Goal: Transaction & Acquisition: Purchase product/service

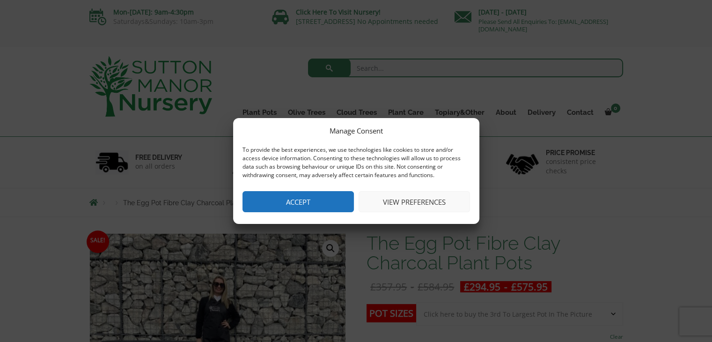
click at [403, 199] on button "View preferences" at bounding box center [414, 201] width 111 height 21
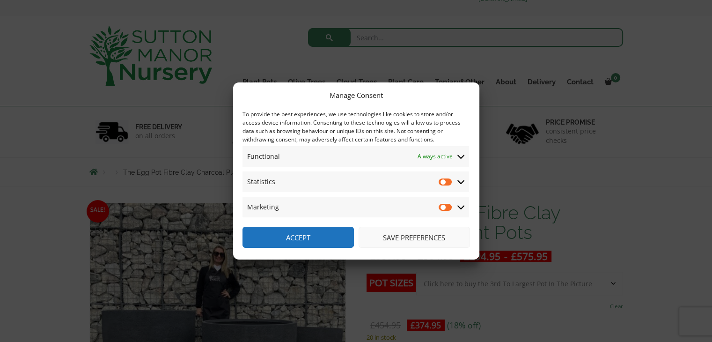
scroll to position [47, 0]
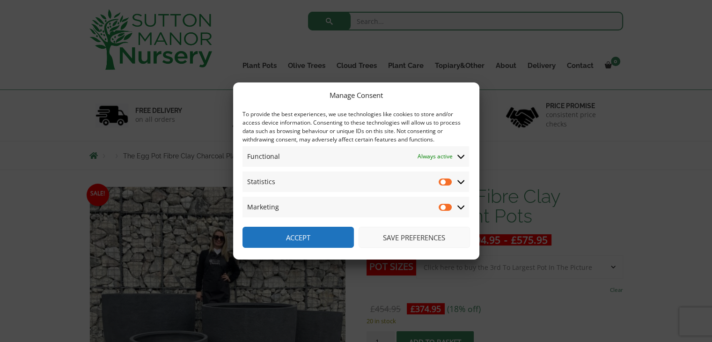
click at [409, 235] on button "Save preferences" at bounding box center [414, 237] width 111 height 21
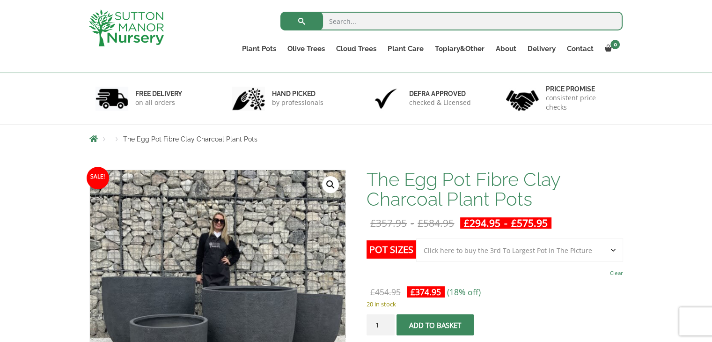
scroll to position [187, 0]
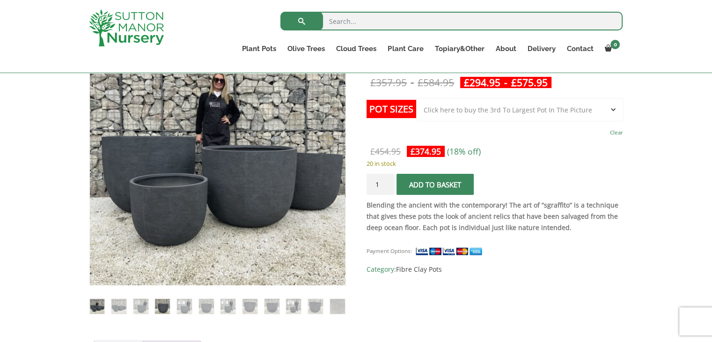
click at [160, 306] on img at bounding box center [162, 306] width 15 height 15
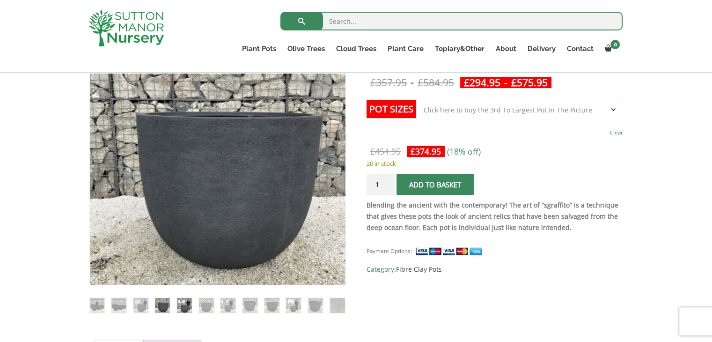
click at [187, 304] on img at bounding box center [184, 305] width 15 height 15
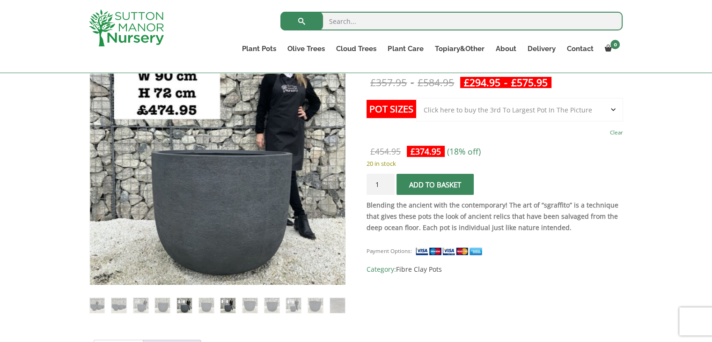
click at [228, 303] on img at bounding box center [228, 305] width 15 height 15
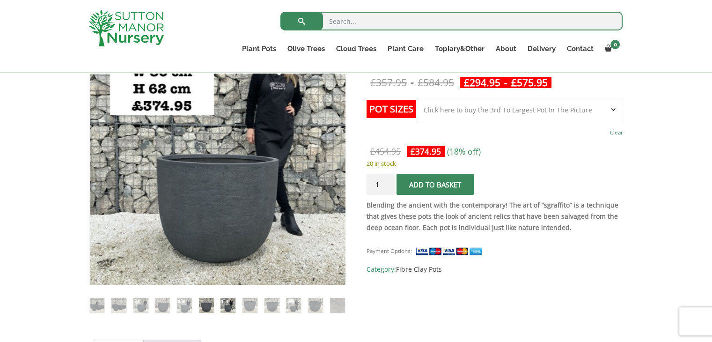
click at [206, 308] on img at bounding box center [206, 305] width 15 height 15
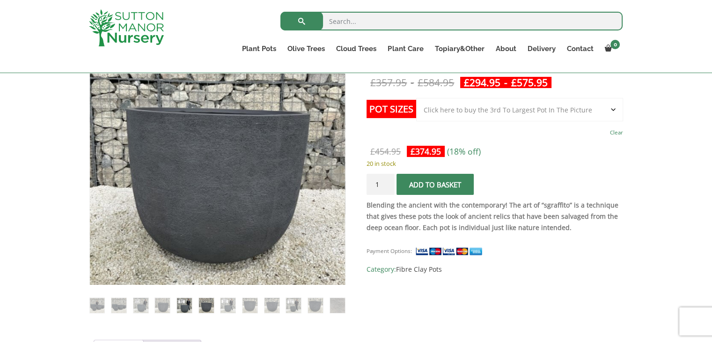
click at [188, 308] on img at bounding box center [184, 305] width 15 height 15
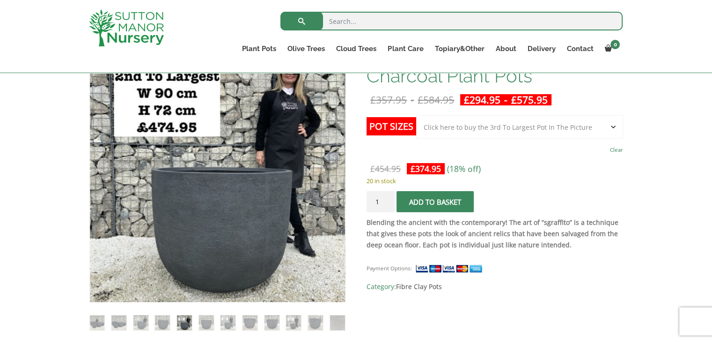
scroll to position [140, 0]
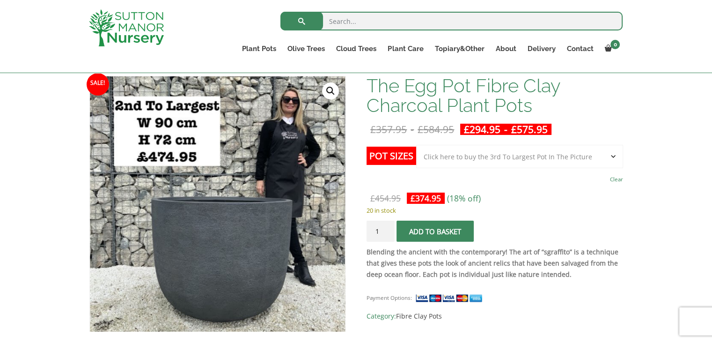
click at [556, 153] on select "Choose an option Click here to buy the 5th To Largest Pot In The Picture Click …" at bounding box center [519, 156] width 206 height 23
click at [416, 145] on select "Choose an option Click here to buy the 5th To Largest Pot In The Picture Click …" at bounding box center [519, 156] width 206 height 23
click at [551, 155] on select "Choose an option Click here to buy the 5th To Largest Pot In The Picture Click …" at bounding box center [519, 156] width 206 height 23
click at [416, 145] on select "Choose an option Click here to buy the 5th To Largest Pot In The Picture Click …" at bounding box center [519, 156] width 206 height 23
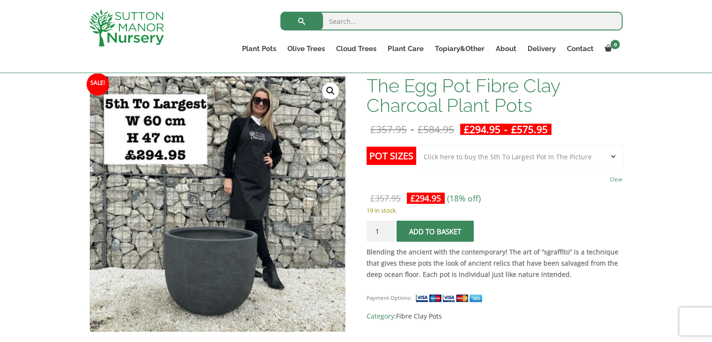
click at [528, 158] on select "Choose an option Click here to buy the 5th To Largest Pot In The Picture Click …" at bounding box center [519, 156] width 206 height 23
click at [416, 145] on select "Choose an option Click here to buy the 5th To Largest Pot In The Picture Click …" at bounding box center [519, 156] width 206 height 23
click at [534, 155] on select "Choose an option Click here to buy the 5th To Largest Pot In The Picture Click …" at bounding box center [519, 156] width 206 height 23
select select "Click here to buy the 3rd To Largest Pot In The Picture"
click at [416, 145] on select "Choose an option Click here to buy the 5th To Largest Pot In The Picture Click …" at bounding box center [519, 156] width 206 height 23
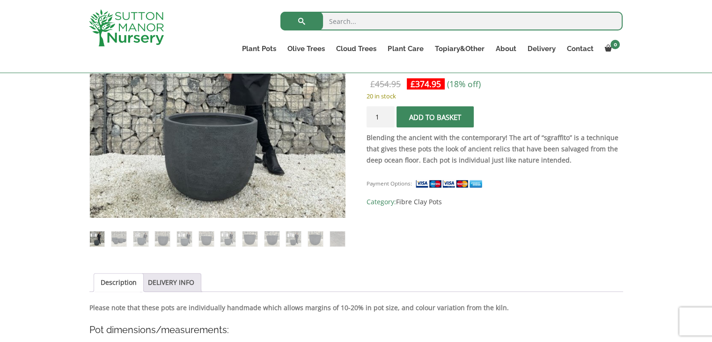
scroll to position [281, 0]
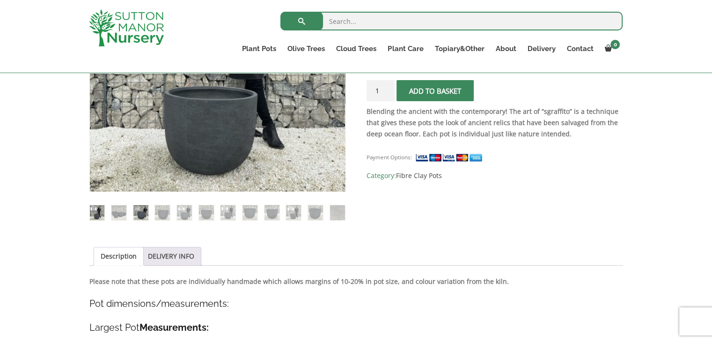
click at [144, 216] on img at bounding box center [140, 212] width 15 height 15
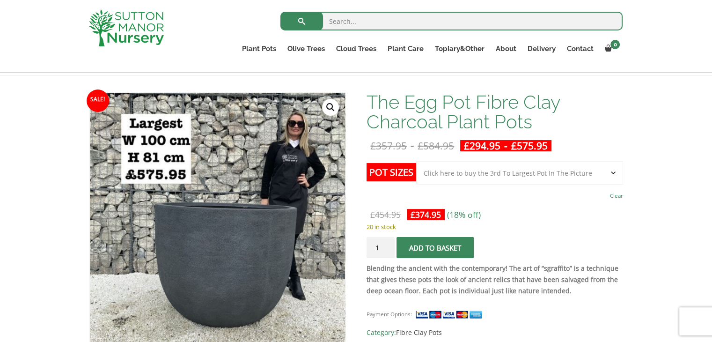
scroll to position [187, 0]
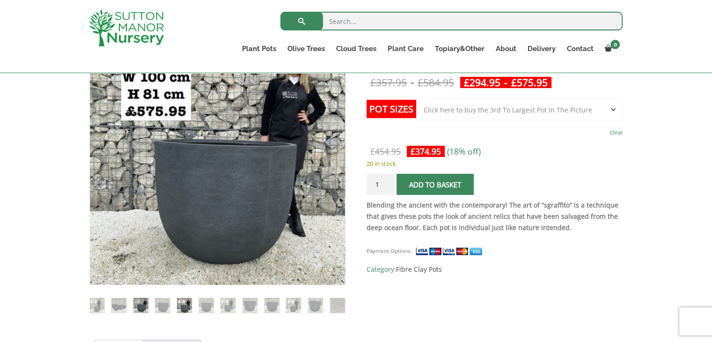
click at [178, 305] on img at bounding box center [184, 305] width 15 height 15
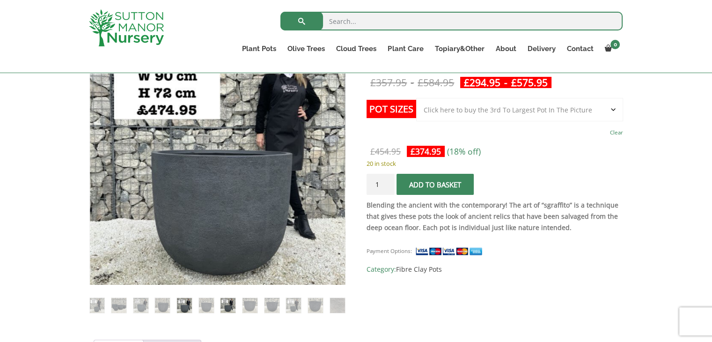
click at [231, 307] on img at bounding box center [228, 305] width 15 height 15
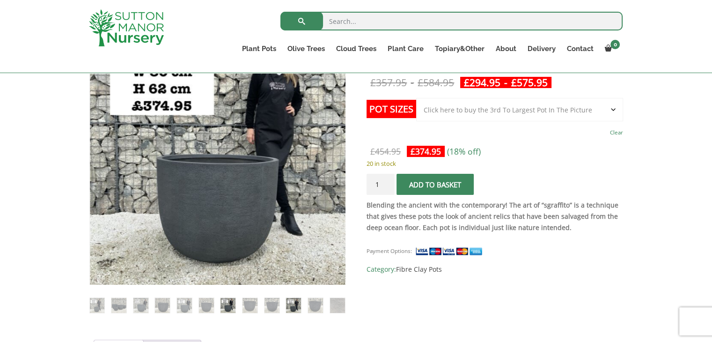
click at [294, 307] on img at bounding box center [293, 305] width 15 height 15
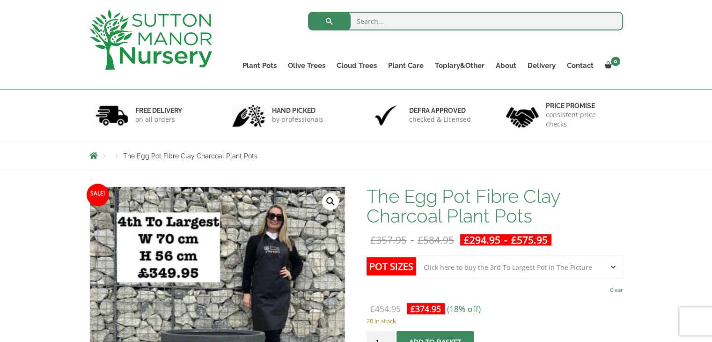
scroll to position [0, 0]
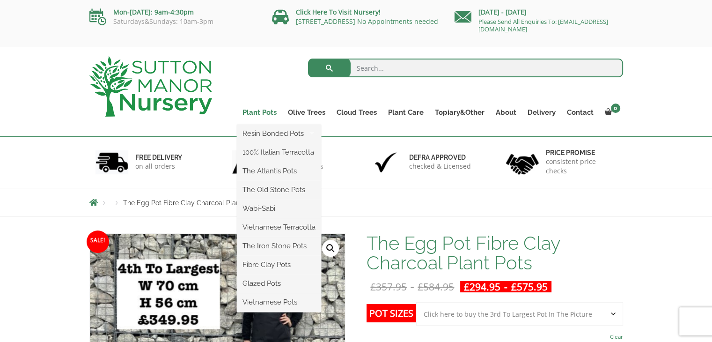
click at [271, 110] on link "Plant Pots" at bounding box center [259, 112] width 45 height 13
click at [264, 110] on link "Plant Pots" at bounding box center [259, 112] width 45 height 13
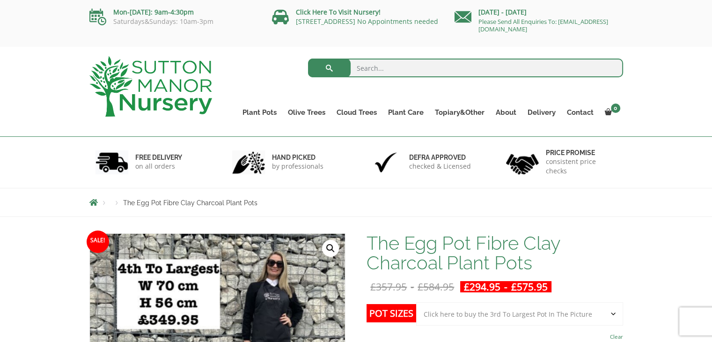
click at [96, 203] on span "Breadcrumbs" at bounding box center [93, 202] width 8 height 7
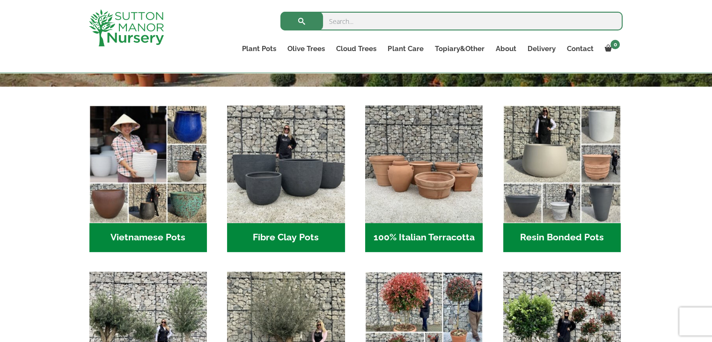
scroll to position [281, 0]
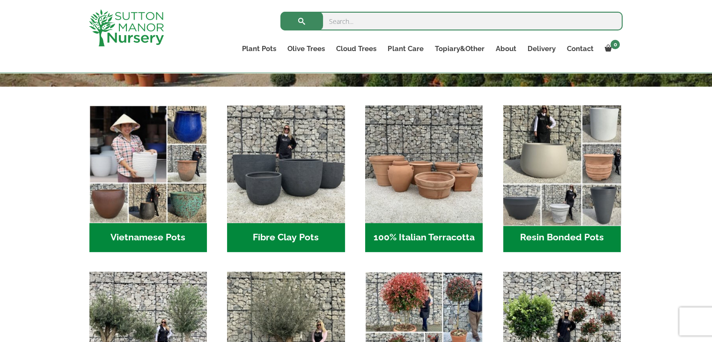
drag, startPoint x: 573, startPoint y: 166, endPoint x: 579, endPoint y: 166, distance: 6.1
click at [573, 166] on img "Visit product category Resin Bonded Pots" at bounding box center [562, 165] width 124 height 124
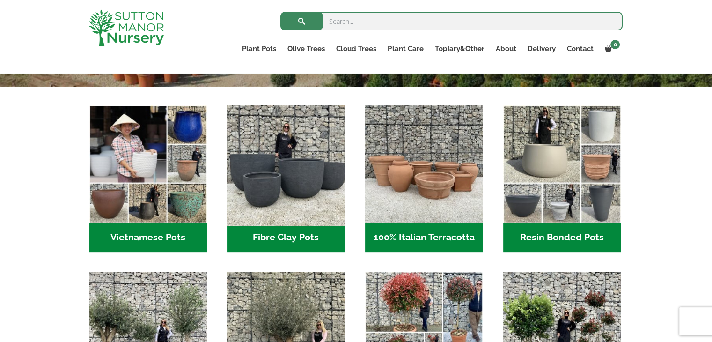
click at [301, 199] on img "Visit product category Fibre Clay Pots" at bounding box center [286, 165] width 124 height 124
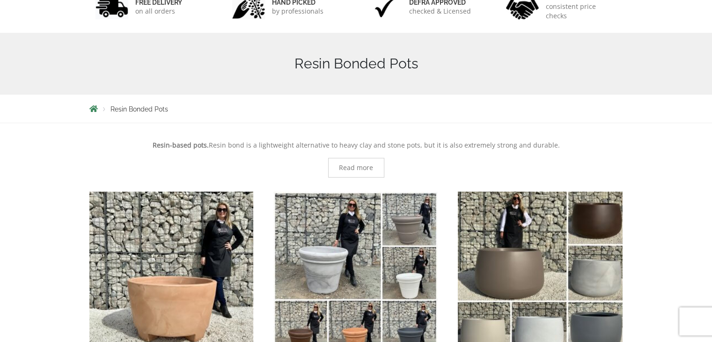
scroll to position [281, 0]
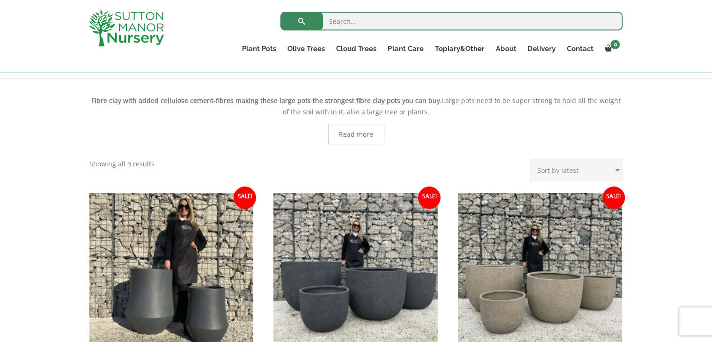
scroll to position [47, 0]
